Goal: Task Accomplishment & Management: Complete application form

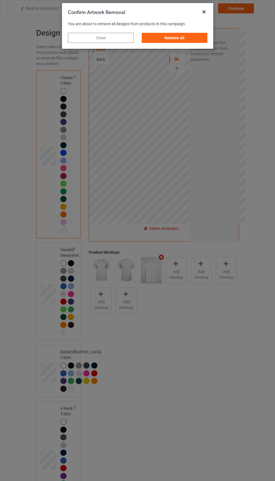
click at [179, 33] on div "Remove all" at bounding box center [174, 38] width 66 height 10
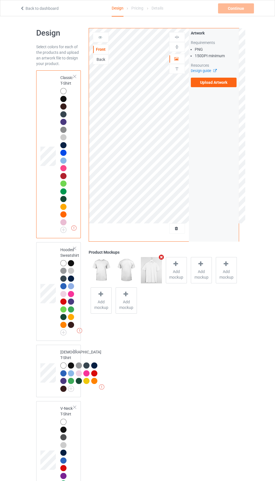
click at [175, 273] on span "Add mockup" at bounding box center [176, 274] width 20 height 11
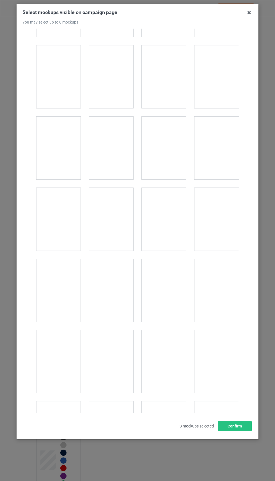
scroll to position [1628, 0]
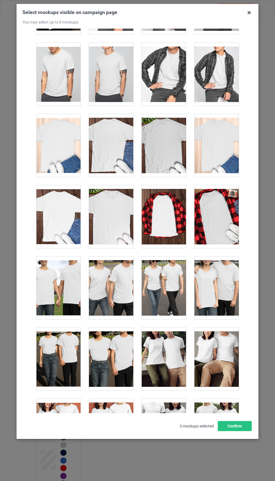
click at [215, 160] on div at bounding box center [216, 145] width 44 height 63
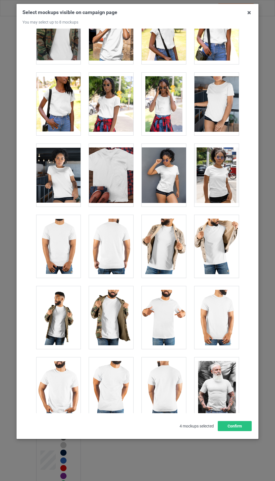
scroll to position [4091, 0]
click at [229, 431] on button "Confirm" at bounding box center [235, 426] width 34 height 10
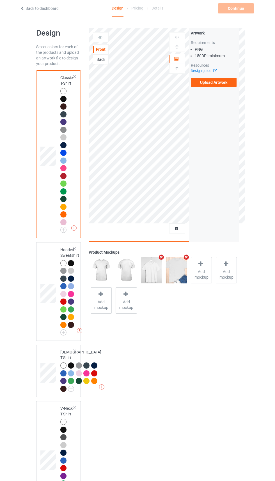
click at [161, 257] on icon "Remove mockup" at bounding box center [161, 257] width 7 height 6
click at [212, 82] on label "Upload Artwork" at bounding box center [214, 83] width 46 height 10
click at [0, 0] on input "Upload Artwork" at bounding box center [0, 0] width 0 height 0
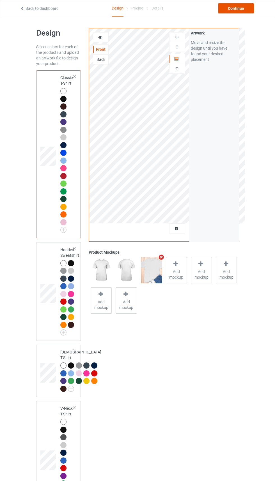
click at [238, 11] on div "Continue" at bounding box center [236, 8] width 36 height 10
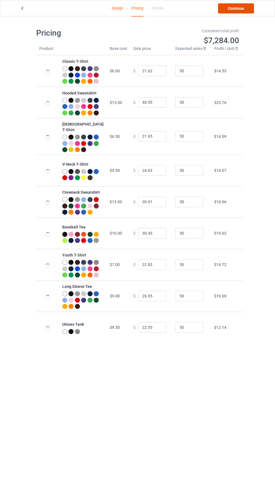
click at [237, 8] on link "Continue" at bounding box center [236, 8] width 36 height 10
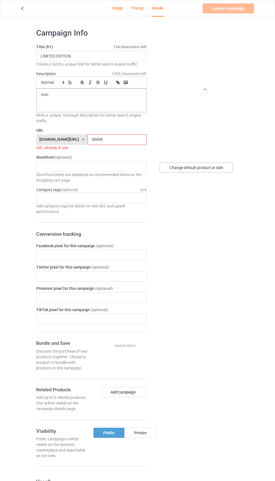
click at [215, 170] on div "Change default product or side" at bounding box center [196, 168] width 73 height 10
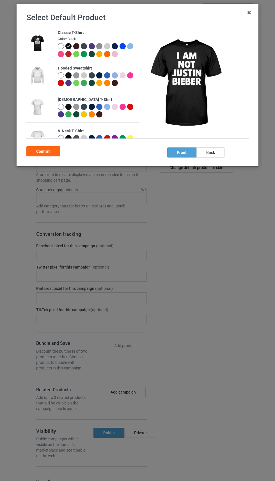
click at [115, 139] on div "Classic T-Shirt Color: Black Hooded Sweatshirt [DEMOGRAPHIC_DATA] T-Shirt V-Nec…" at bounding box center [139, 86] width 226 height 118
click at [57, 154] on div "Confirm" at bounding box center [43, 151] width 34 height 10
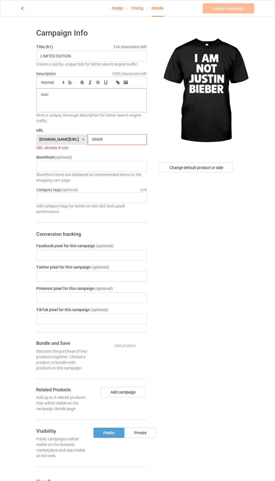
click at [109, 138] on input "ddde8" at bounding box center [116, 139] width 59 height 11
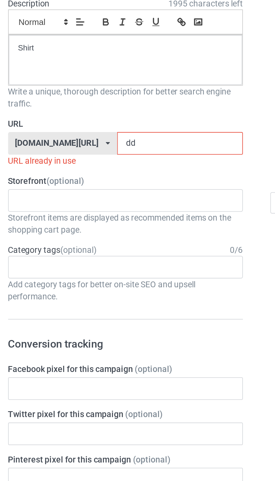
type input "d"
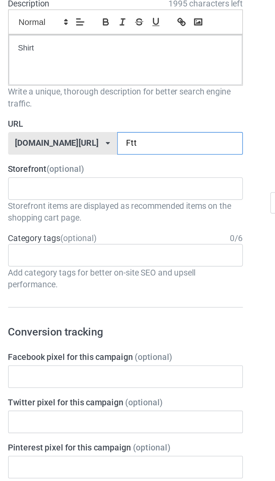
type input "Ftt5"
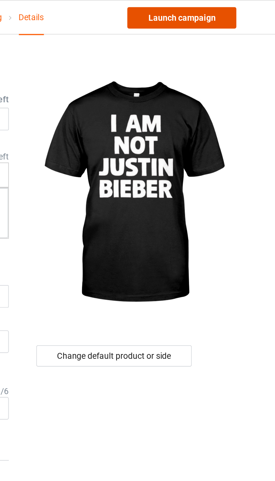
click at [236, 8] on link "Launch campaign" at bounding box center [227, 8] width 51 height 10
